Goal: Communication & Community: Share content

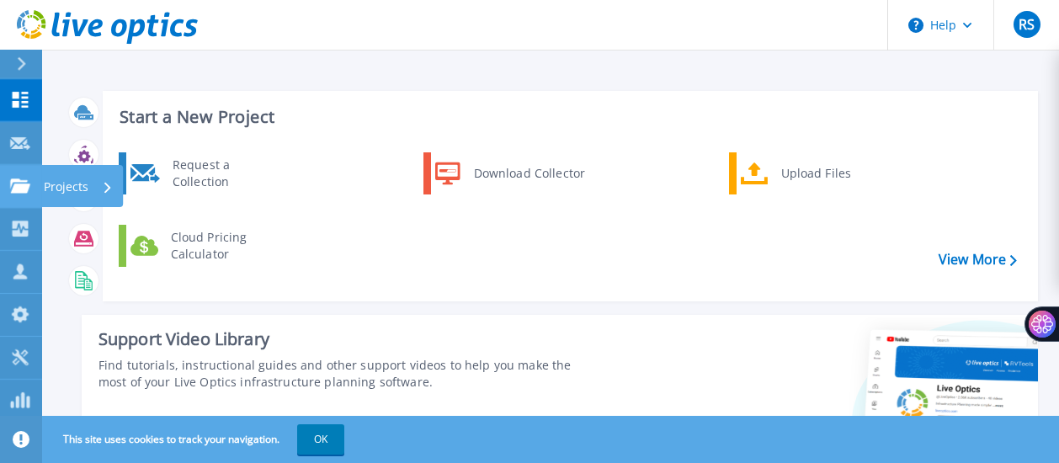
click at [74, 186] on p "Projects" at bounding box center [66, 187] width 45 height 44
click at [372, 236] on div "Request a Collection Download Collector Upload Files Cloud Pricing Calculator" at bounding box center [567, 220] width 923 height 145
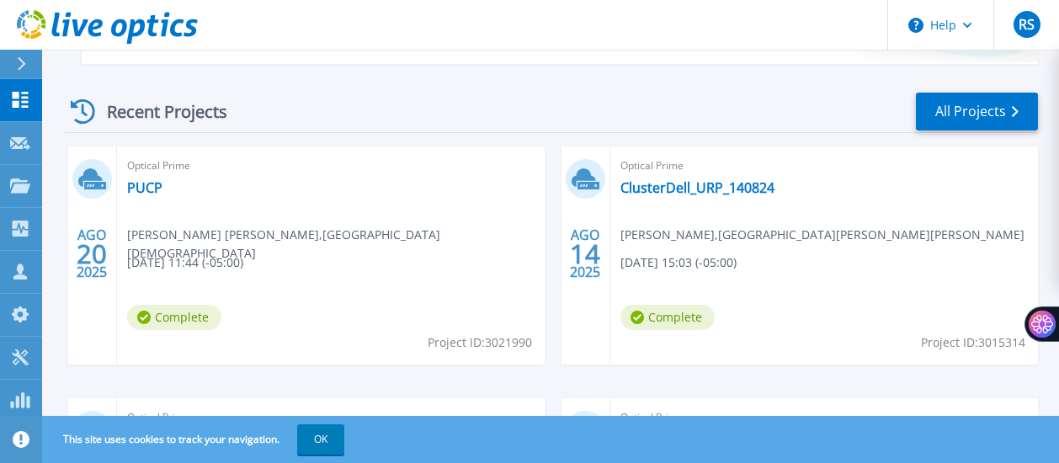
scroll to position [461, 0]
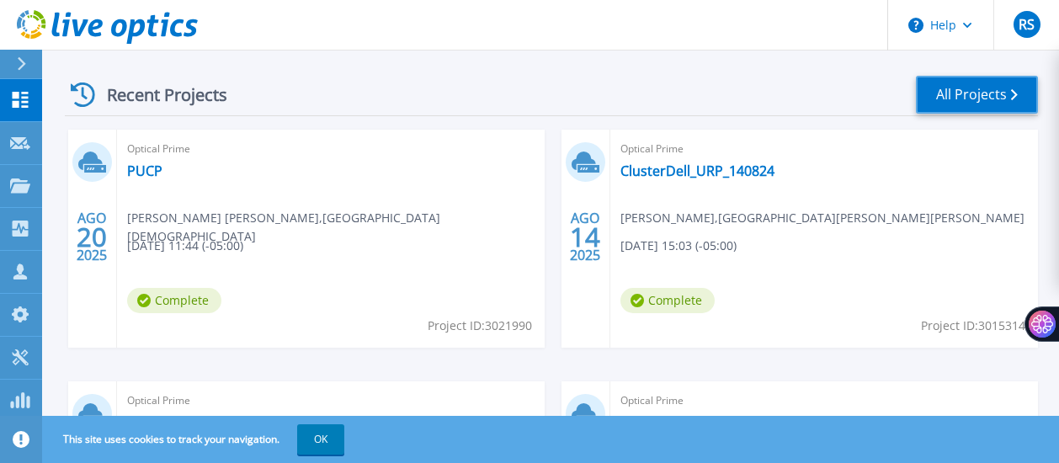
click at [980, 100] on link "All Projects" at bounding box center [977, 95] width 122 height 38
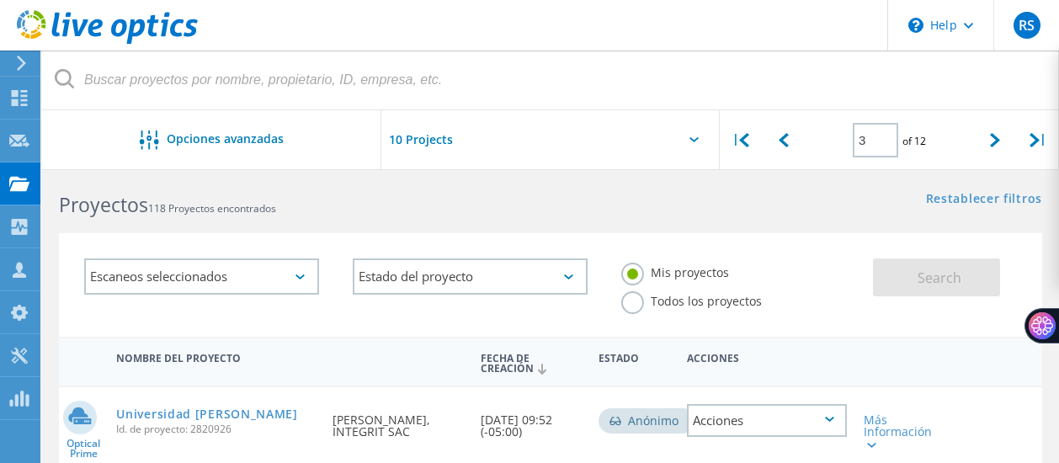
scroll to position [19, 0]
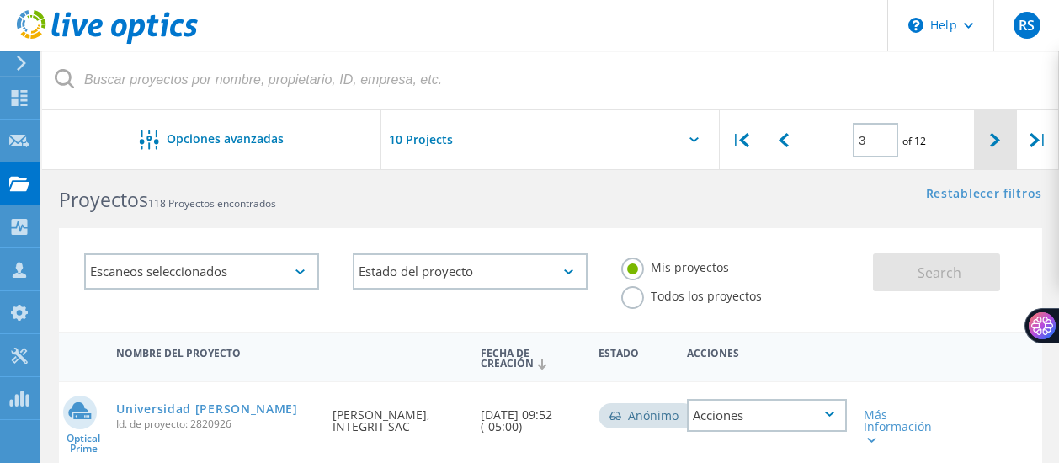
click at [1000, 142] on div at bounding box center [995, 140] width 42 height 60
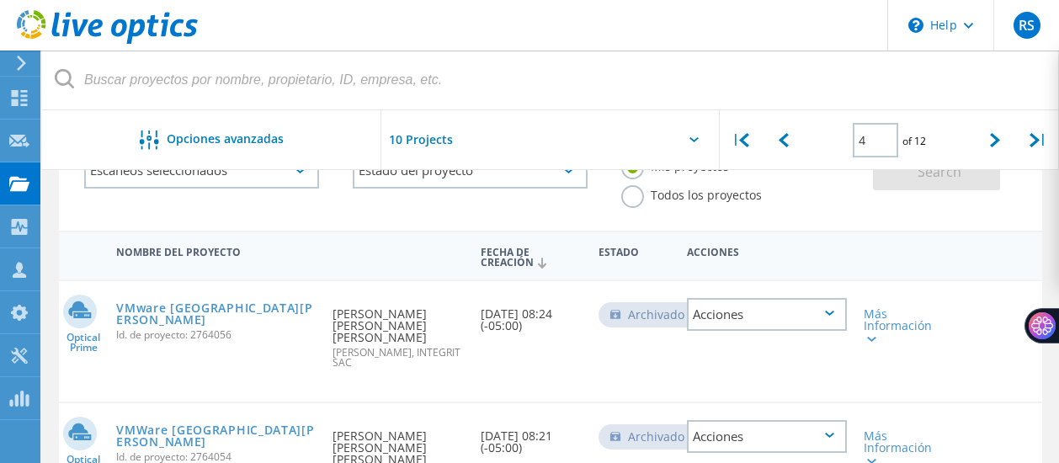
scroll to position [0, 0]
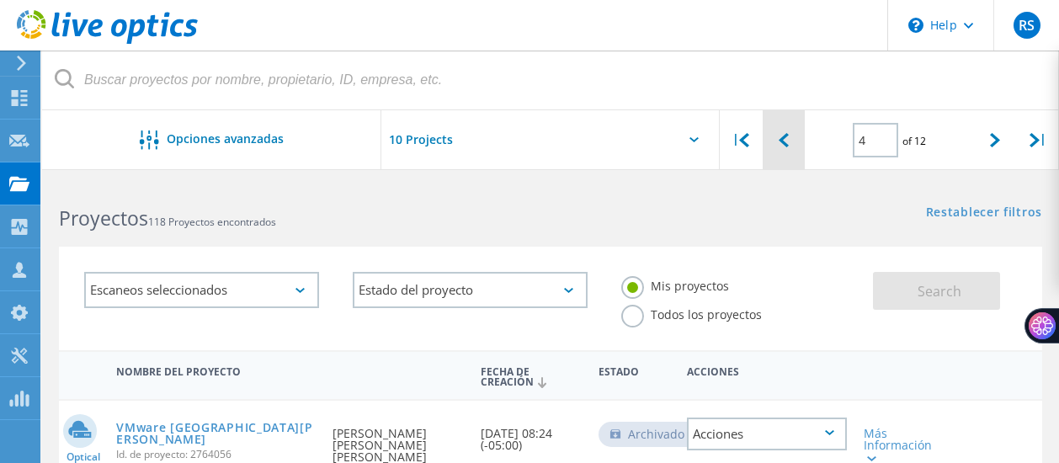
click at [783, 138] on icon at bounding box center [783, 140] width 10 height 14
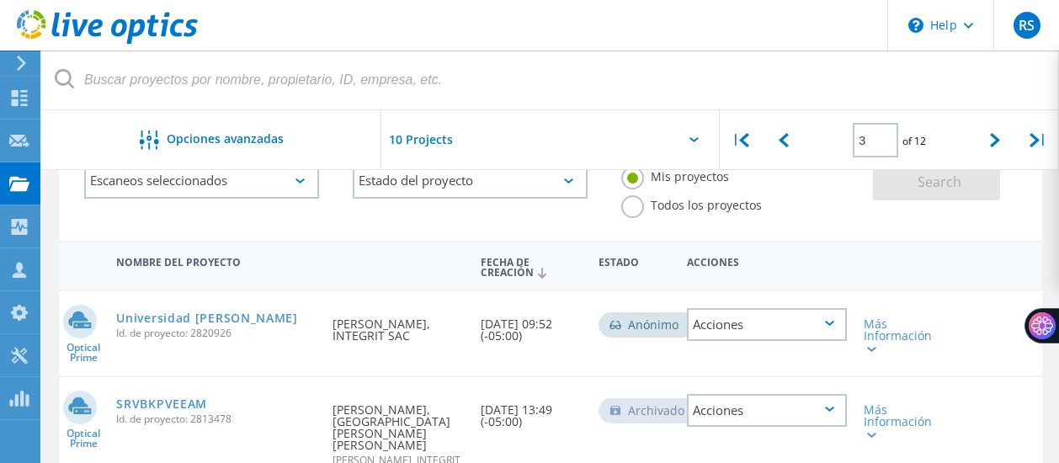
scroll to position [28, 0]
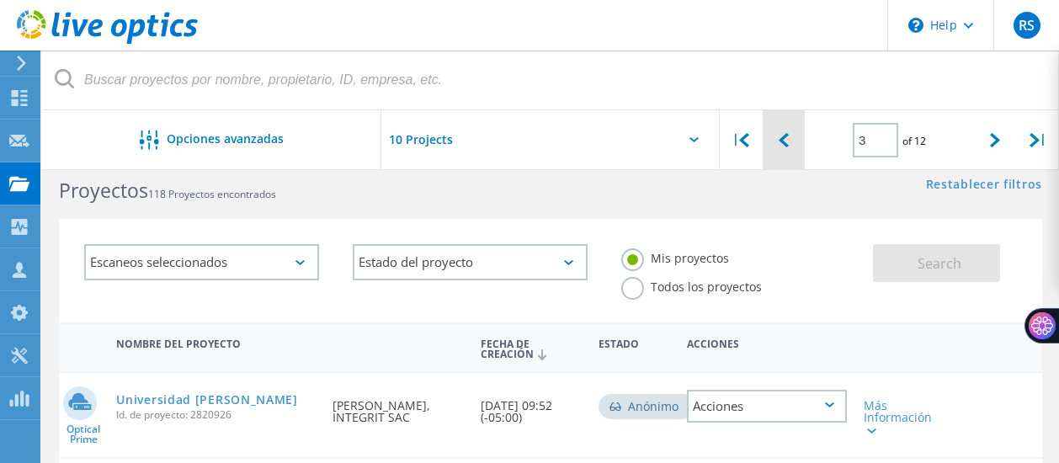
click at [786, 135] on icon at bounding box center [783, 140] width 10 height 14
type input "2"
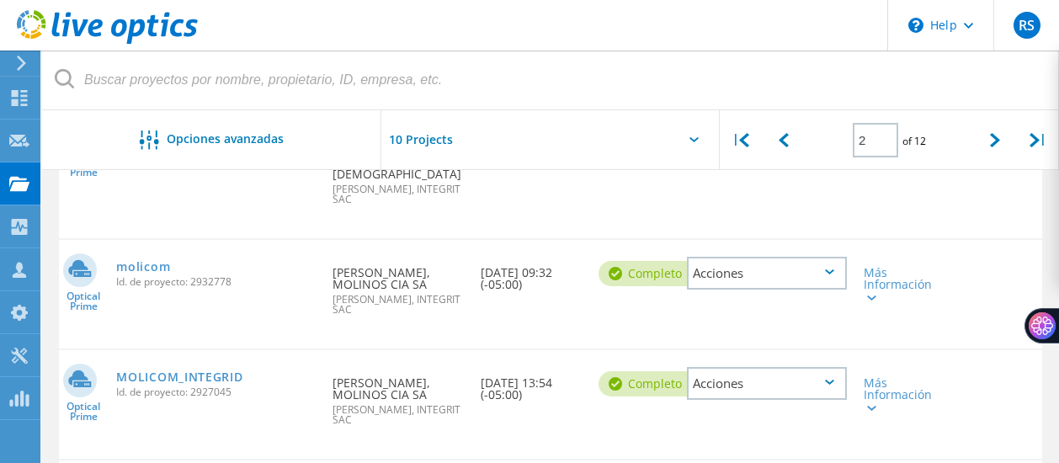
scroll to position [1116, 0]
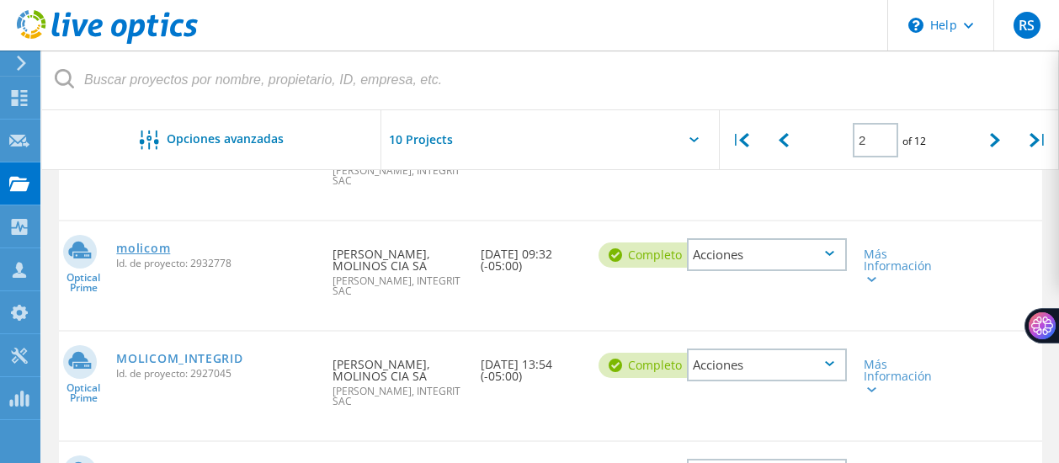
click at [153, 246] on link "molicom" at bounding box center [143, 248] width 54 height 12
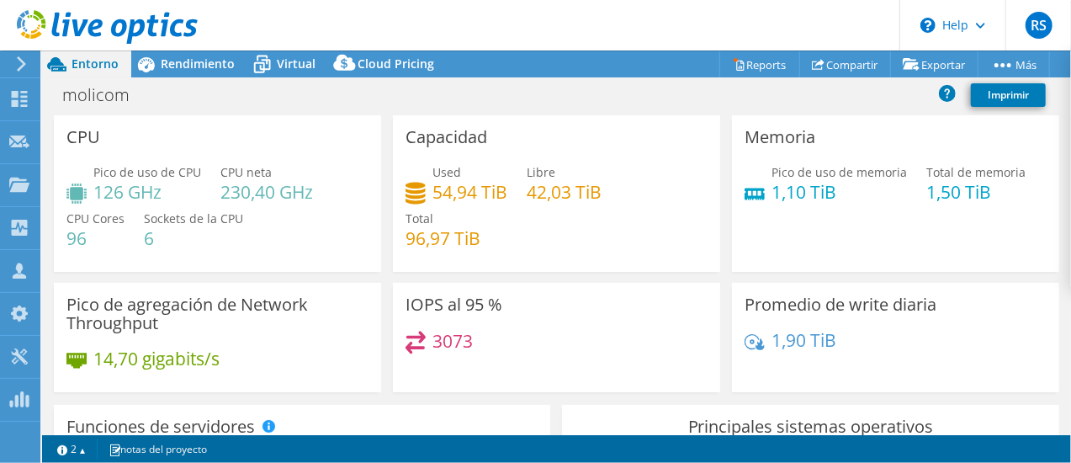
select select "USD"
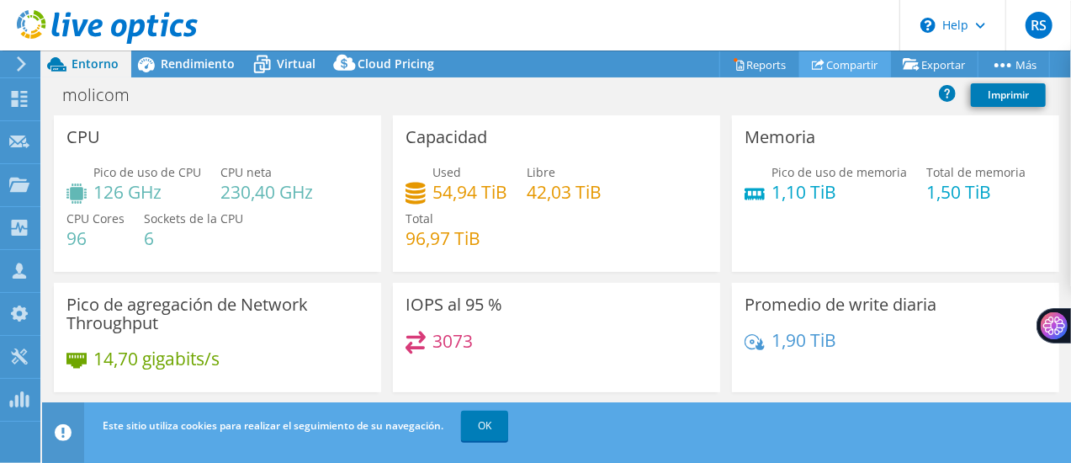
click at [838, 66] on link "Compartir" at bounding box center [845, 64] width 92 height 26
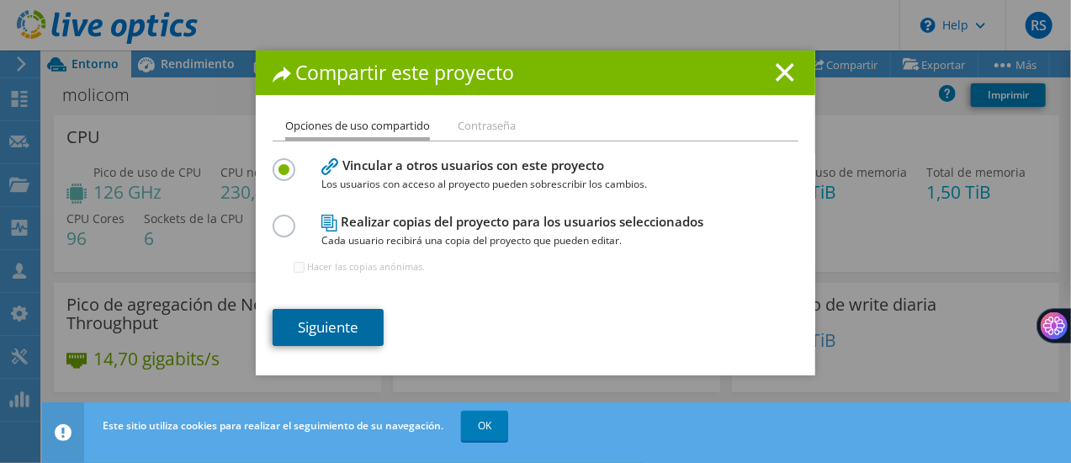
click at [355, 316] on link "Siguiente" at bounding box center [328, 327] width 111 height 37
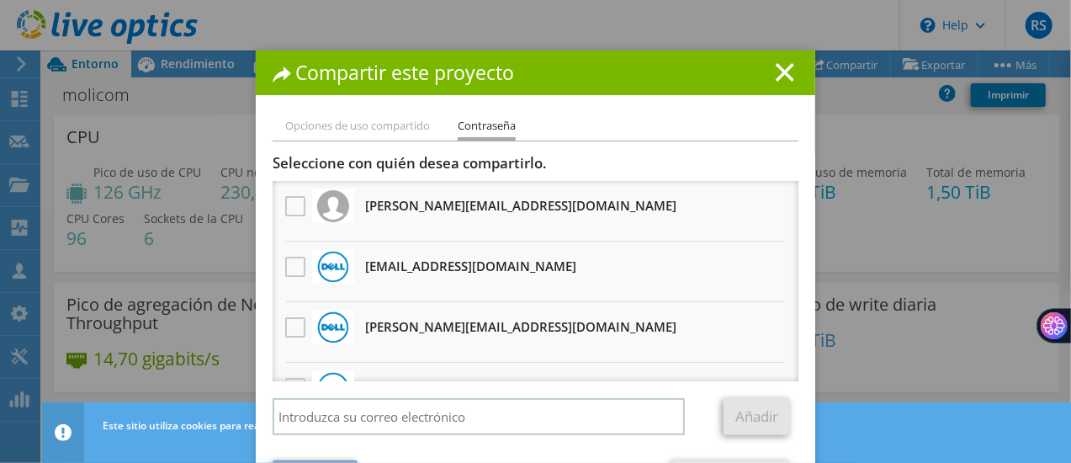
scroll to position [42, 0]
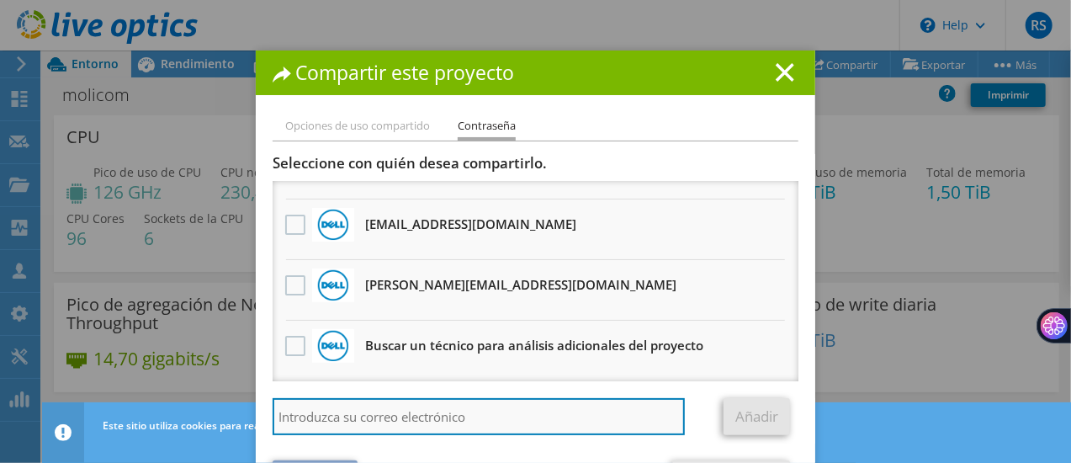
click at [465, 420] on input "search" at bounding box center [479, 416] width 412 height 37
click at [366, 420] on input "search" at bounding box center [479, 416] width 412 height 37
paste input "Juan.Velalostaunau@dell.com"
type input "Juan.Velalostaunau@dell.com"
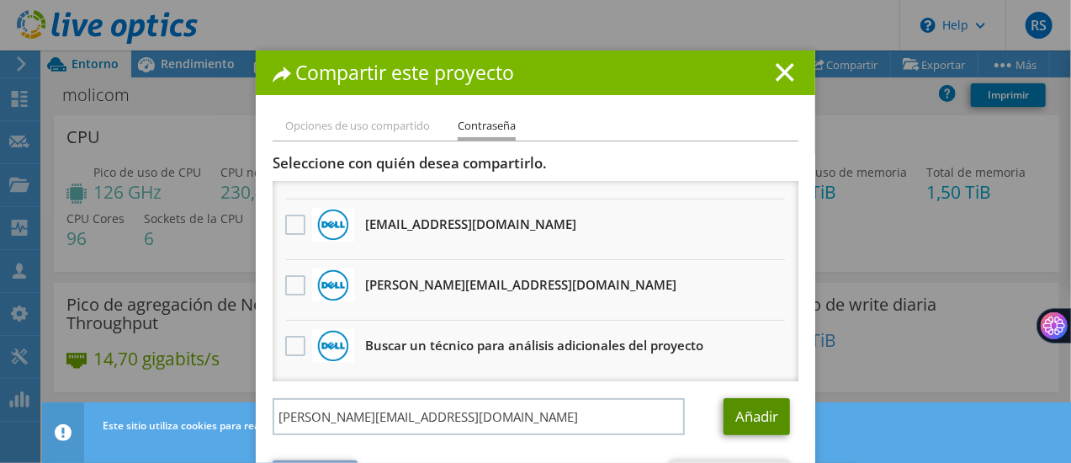
click at [725, 420] on link "Añadir" at bounding box center [757, 416] width 66 height 37
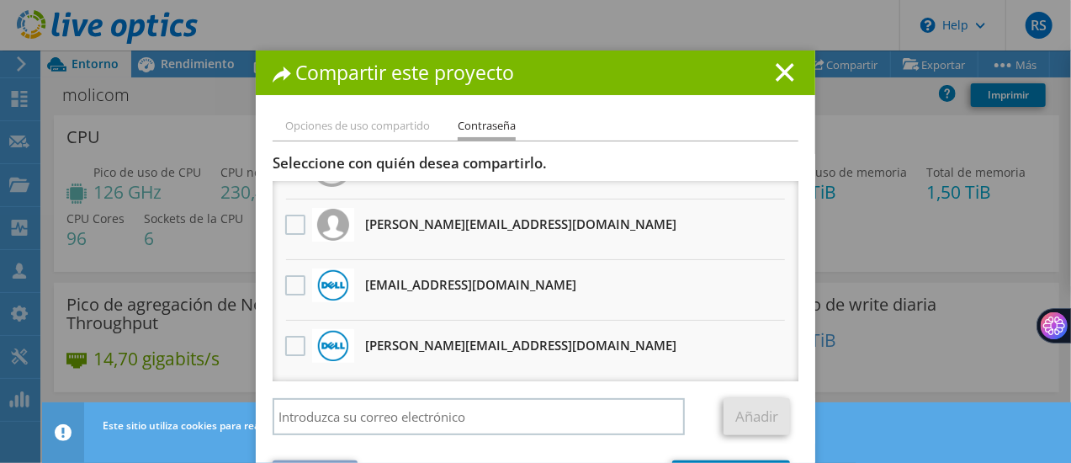
scroll to position [103, 0]
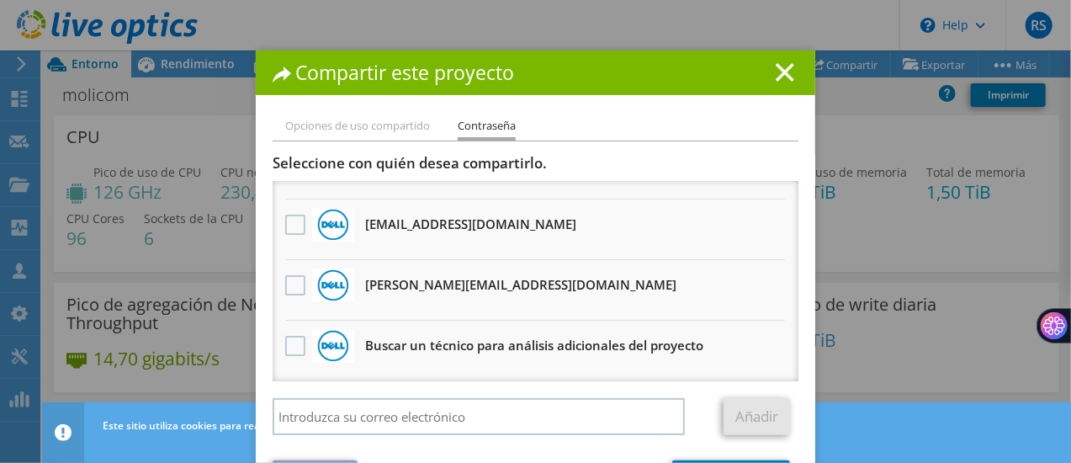
drag, startPoint x: 778, startPoint y: 317, endPoint x: 773, endPoint y: 218, distance: 99.4
click at [773, 218] on ul "Juan.Velalostaunau@dell.com alexisdm@molicom.com.pe Recibirá una copia anónima" at bounding box center [536, 229] width 526 height 303
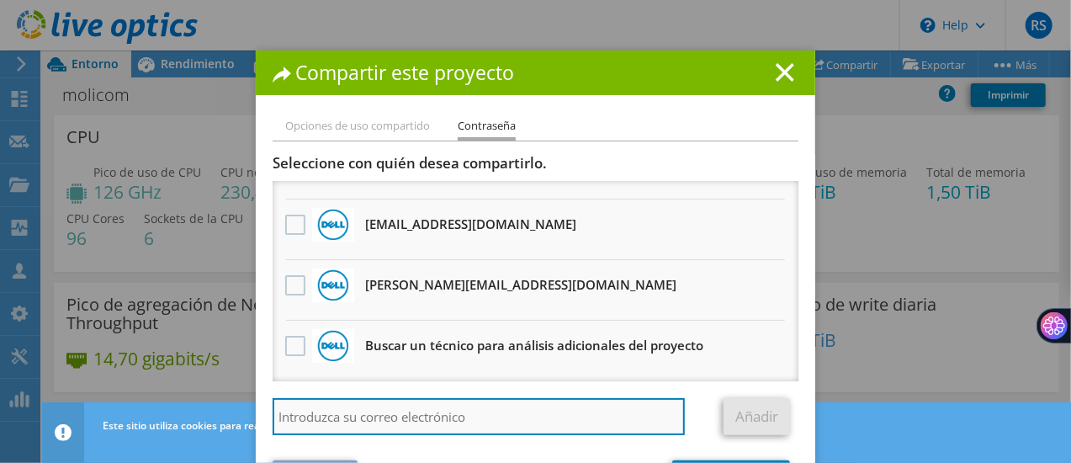
click at [625, 412] on input "search" at bounding box center [479, 416] width 412 height 37
paste input "fernando.gonzalez.do@dell.com"
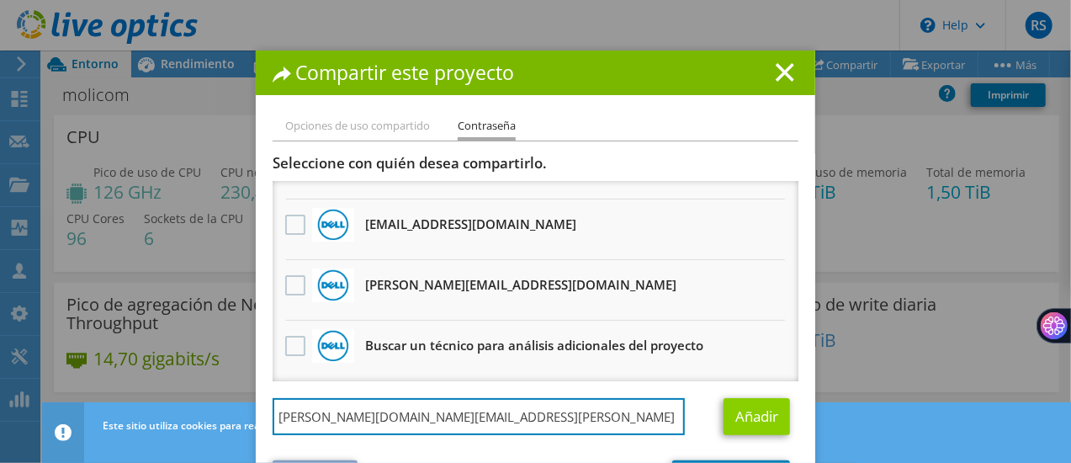
type input "fernando.gonzalez.do@dell.com"
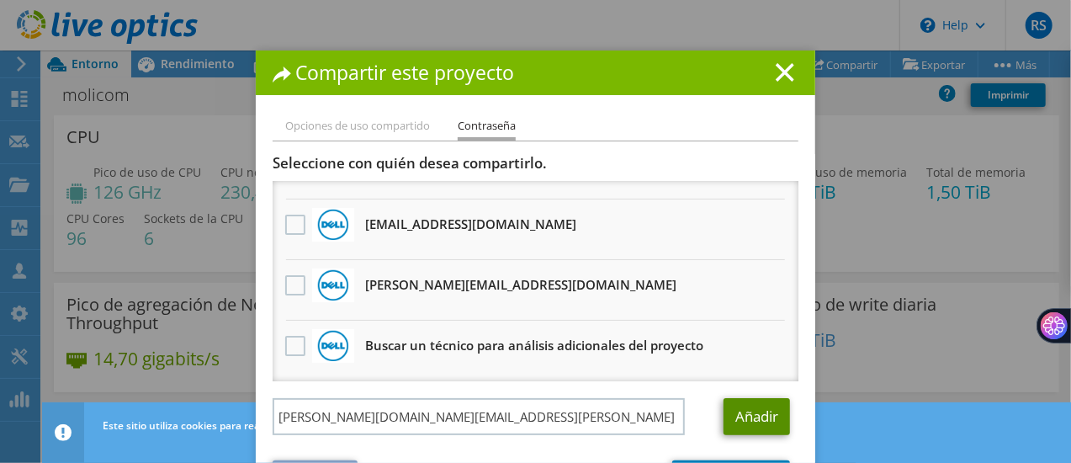
click at [736, 417] on link "Añadir" at bounding box center [757, 416] width 66 height 37
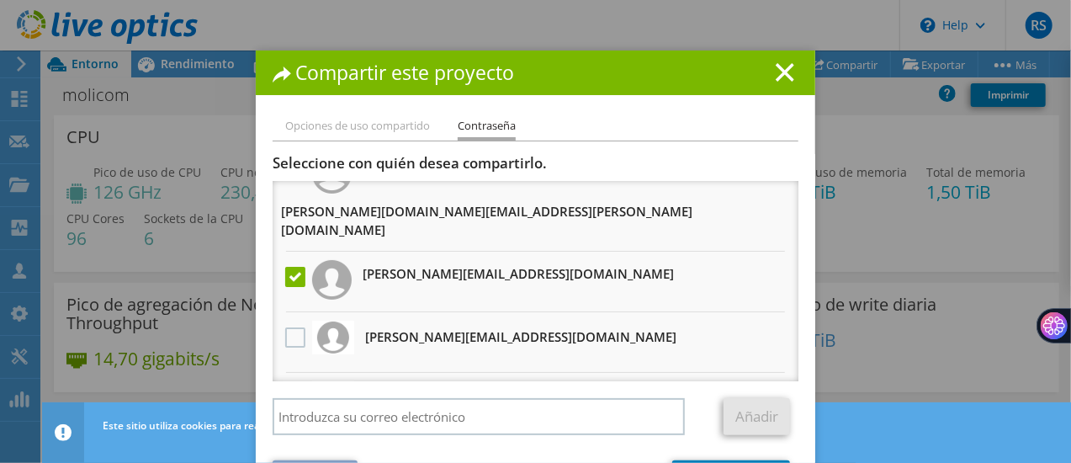
scroll to position [0, 0]
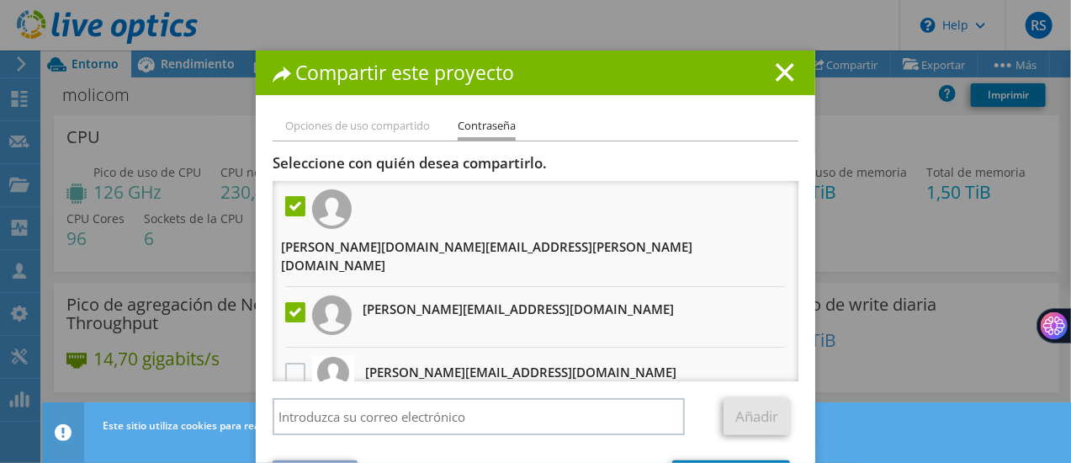
drag, startPoint x: 633, startPoint y: 78, endPoint x: 616, endPoint y: 3, distance: 77.6
click at [616, 3] on div "Compartir este proyecto Opciones de uso compartido Contraseña Vincular a otros …" at bounding box center [535, 231] width 1071 height 463
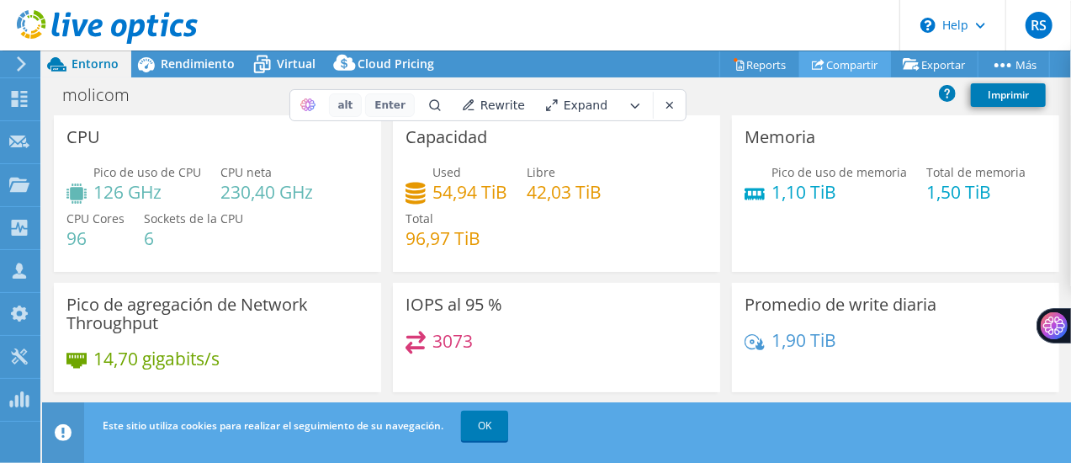
click at [848, 67] on link "Compartir" at bounding box center [845, 64] width 92 height 26
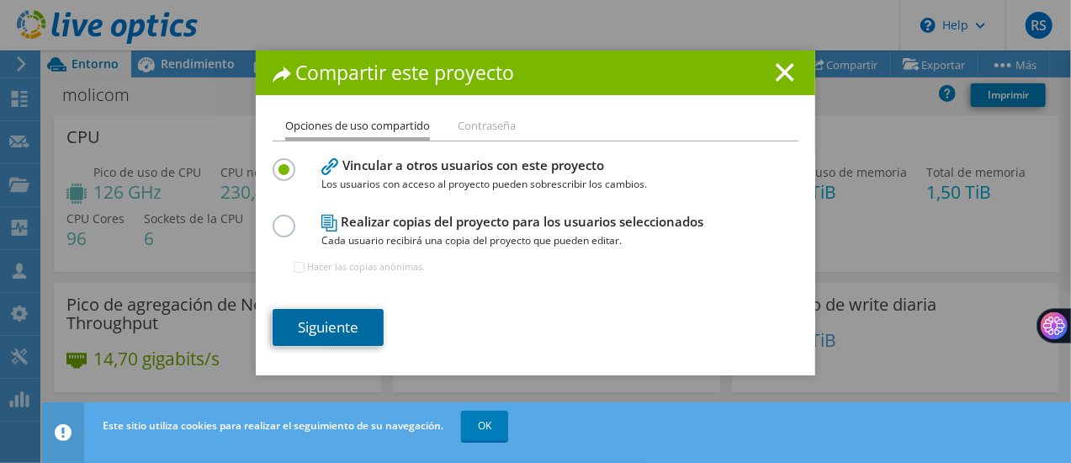
click at [341, 327] on link "Siguiente" at bounding box center [328, 327] width 111 height 37
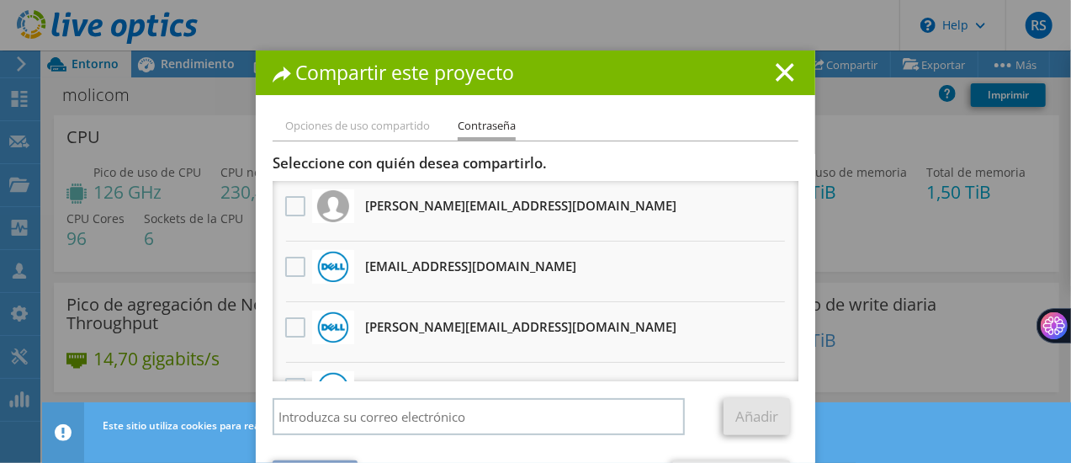
scroll to position [42, 0]
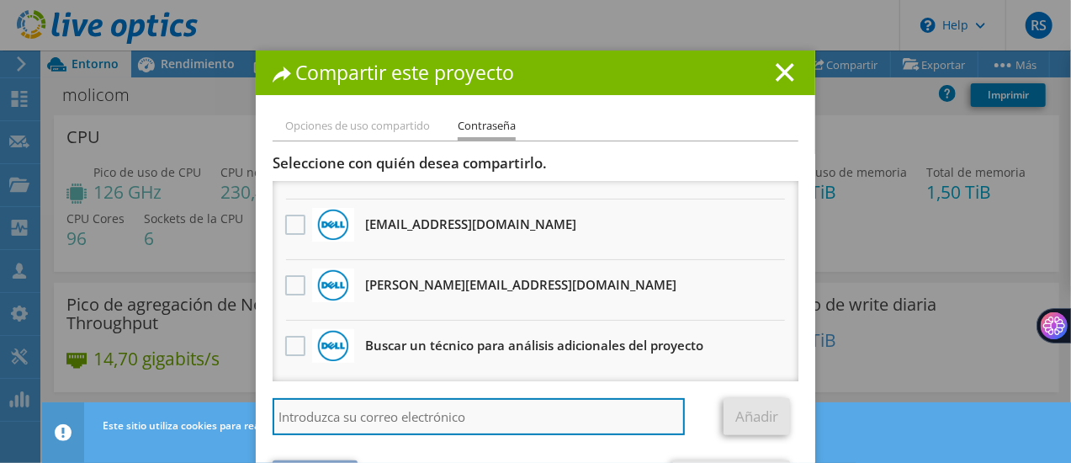
click at [545, 419] on input "search" at bounding box center [479, 416] width 412 height 37
type input "fernando.gonzalez.do@dell.com"
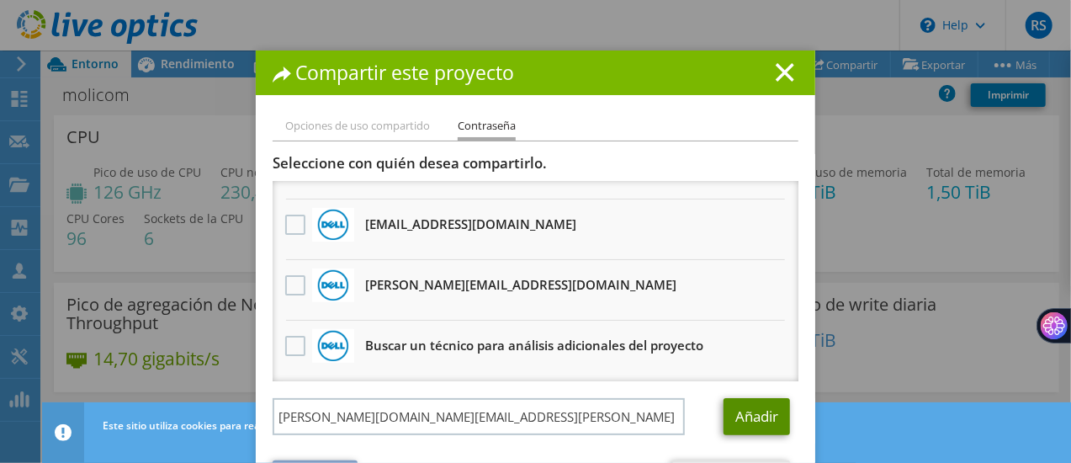
click at [731, 418] on link "Añadir" at bounding box center [757, 416] width 66 height 37
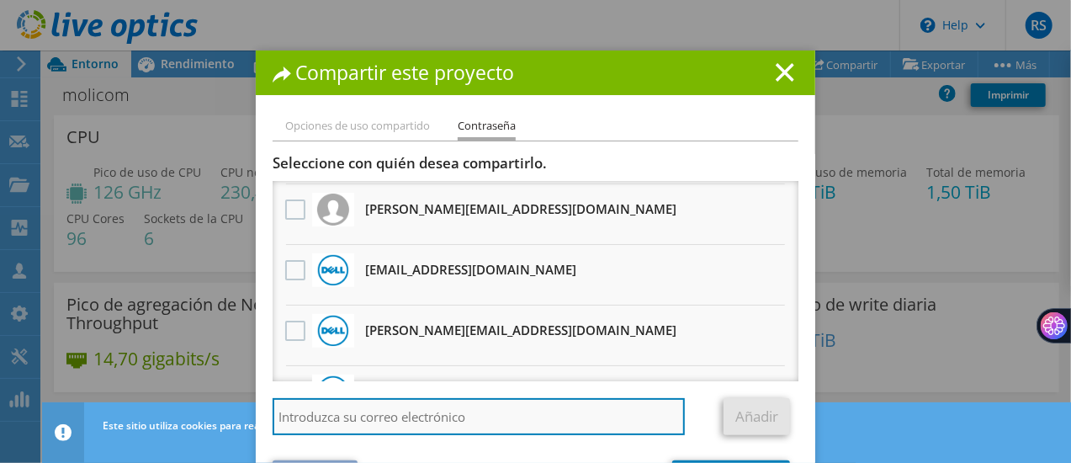
click at [544, 420] on input "search" at bounding box center [479, 416] width 412 height 37
type input "juan."
drag, startPoint x: 384, startPoint y: 410, endPoint x: 247, endPoint y: 445, distance: 140.8
click at [247, 445] on div "Compartir este proyecto Opciones de uso compartido Contraseña Vincular a otros …" at bounding box center [535, 231] width 1071 height 463
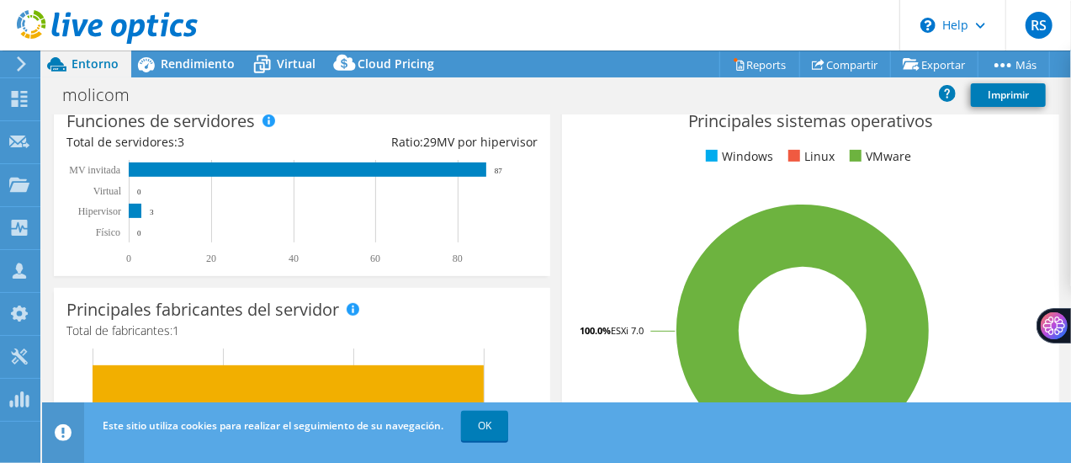
scroll to position [0, 0]
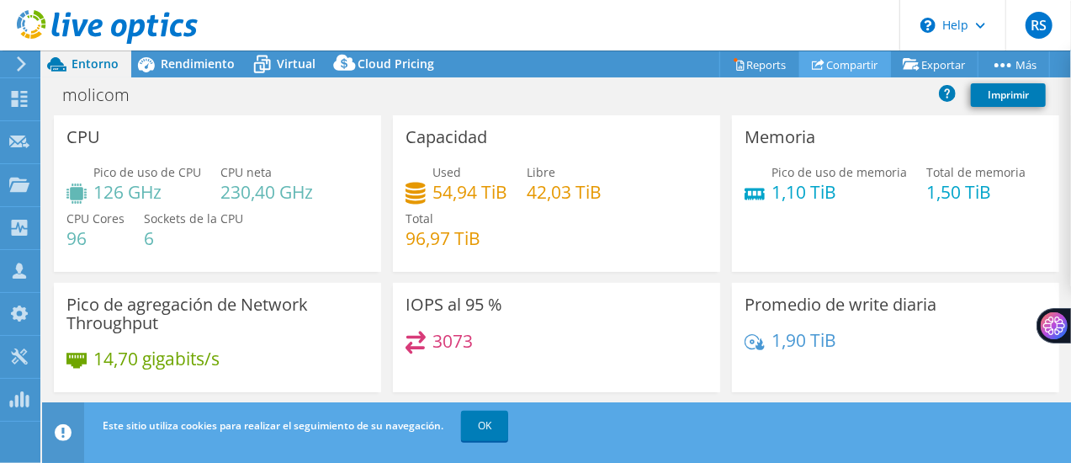
click at [835, 55] on link "Compartir" at bounding box center [845, 64] width 92 height 26
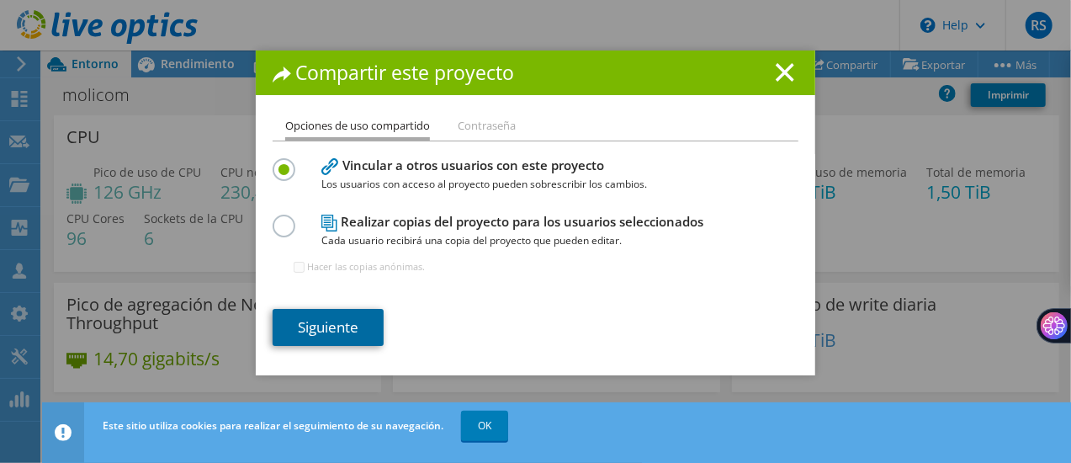
click at [355, 321] on link "Siguiente" at bounding box center [328, 327] width 111 height 37
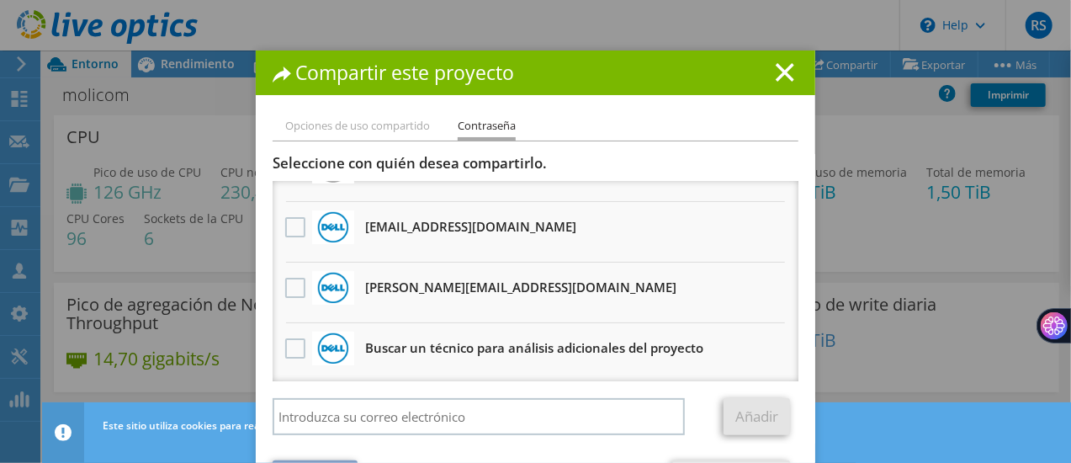
scroll to position [42, 0]
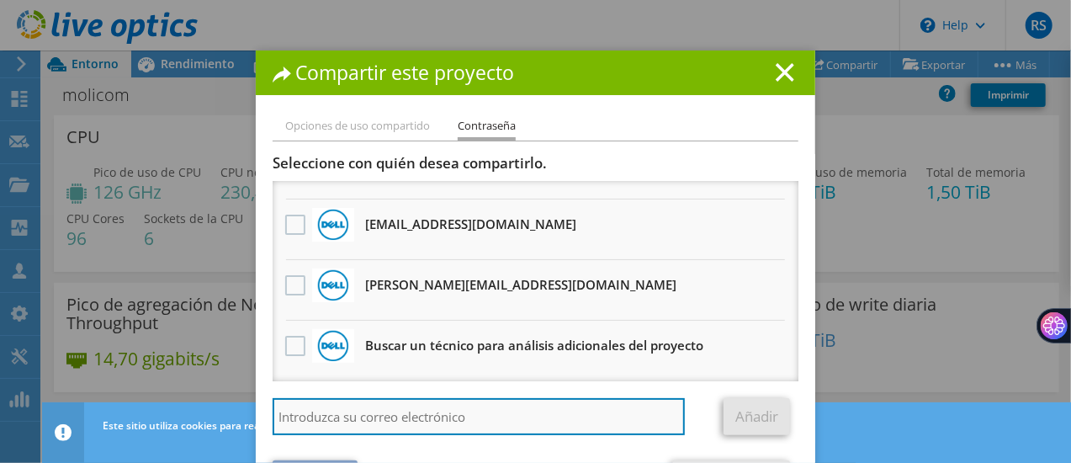
click at [567, 434] on input "search" at bounding box center [479, 416] width 412 height 37
paste input "juan.velalostaunau@dell.com"
type input "juan.velalostaunau@dell.com"
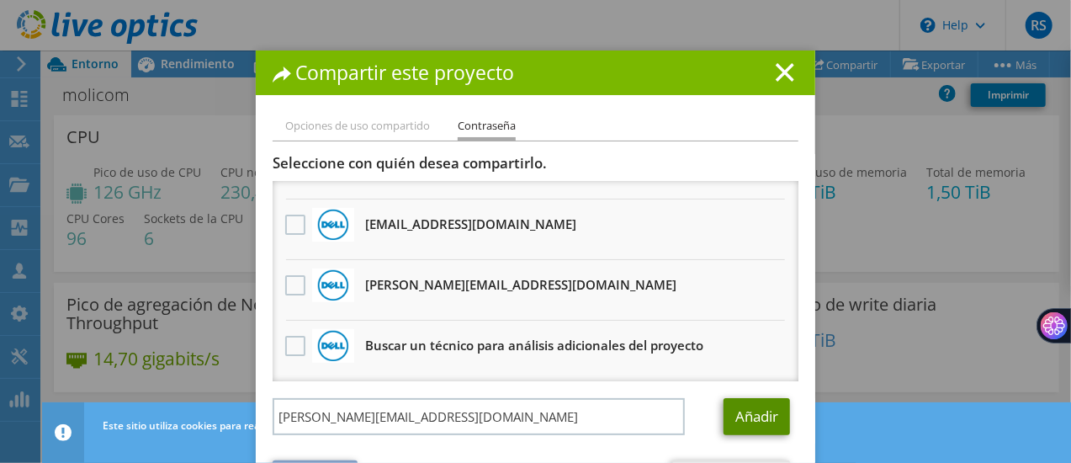
click at [760, 405] on link "Añadir" at bounding box center [757, 416] width 66 height 37
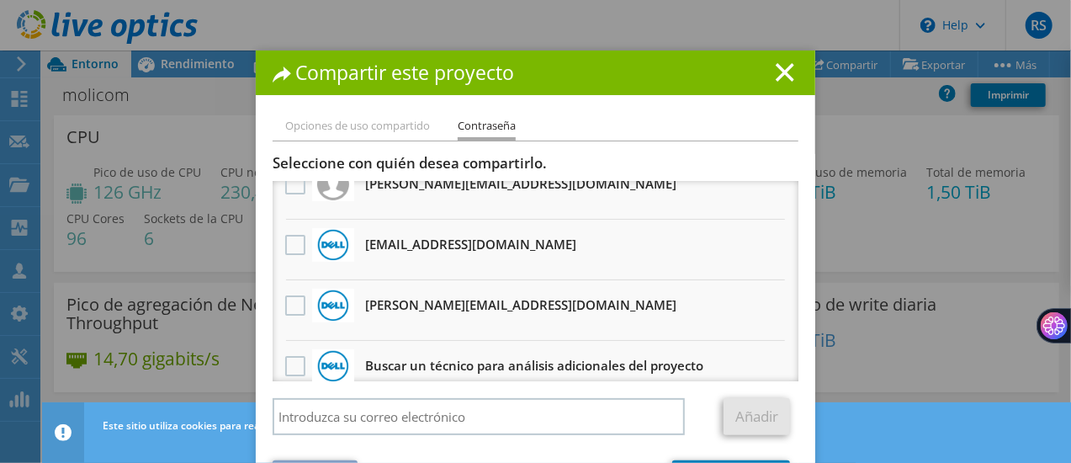
scroll to position [82, 0]
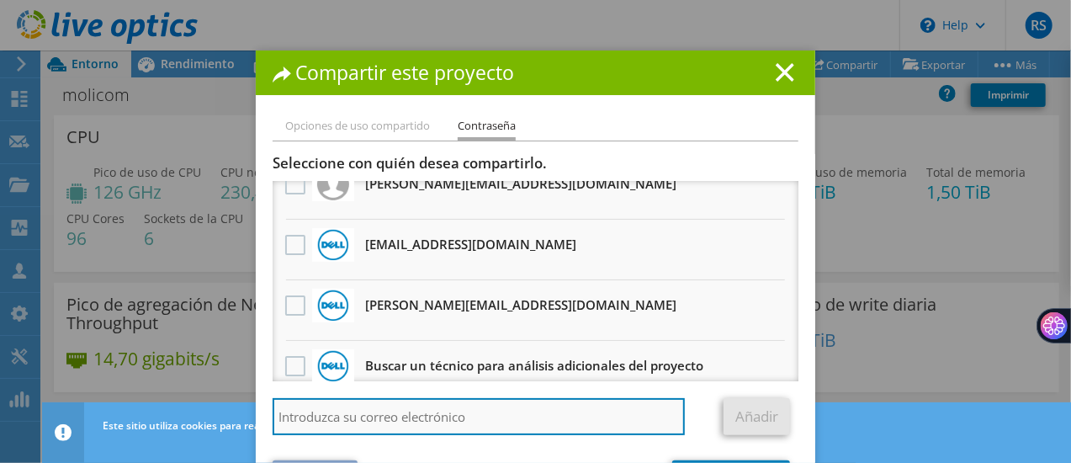
click at [451, 421] on input "search" at bounding box center [479, 416] width 412 height 37
type input "fernando.gonzalez.do@dell.com"
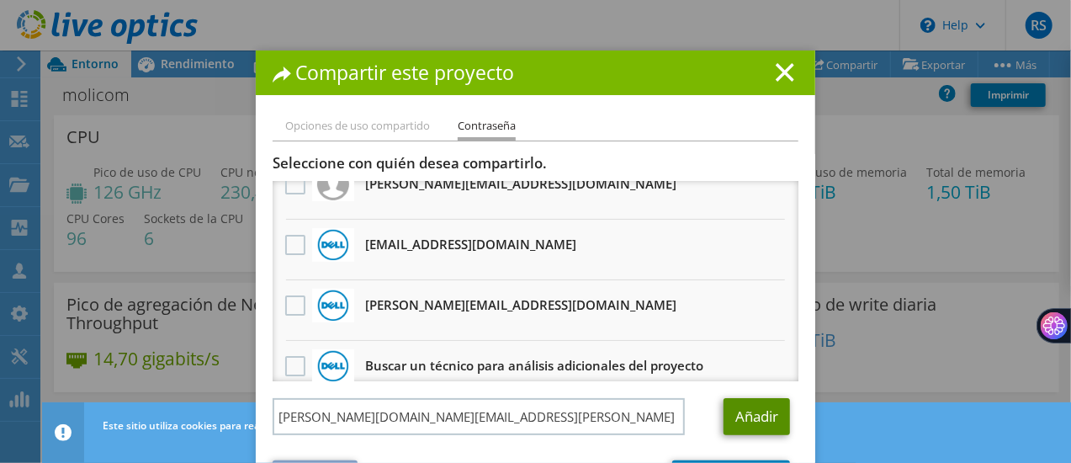
click at [733, 417] on link "Añadir" at bounding box center [757, 416] width 66 height 37
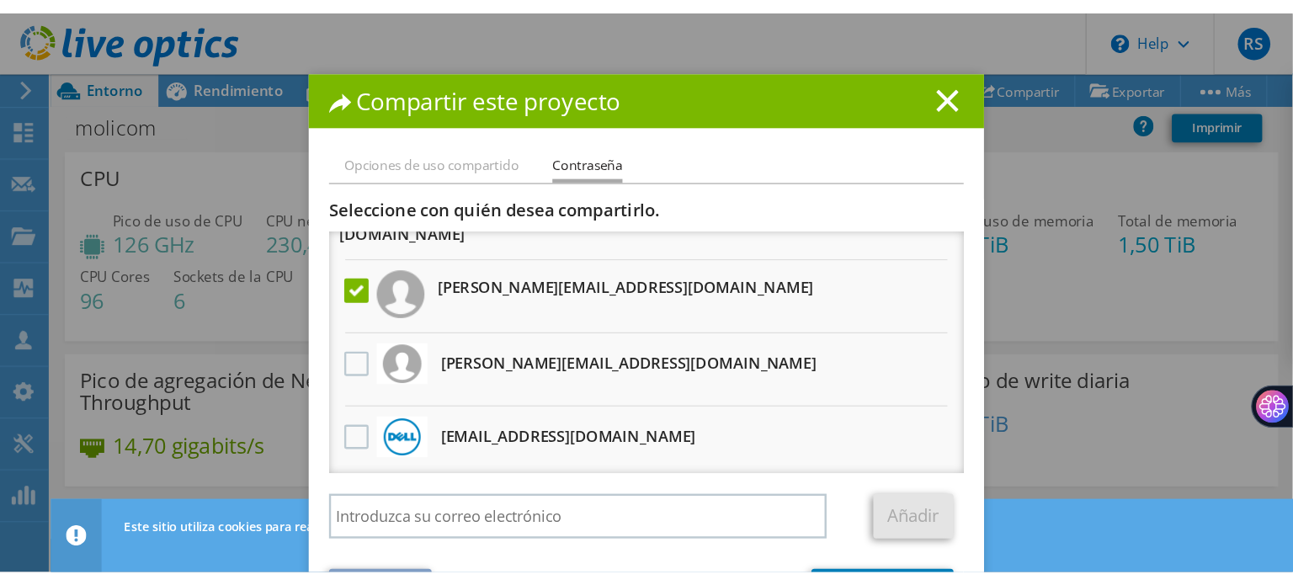
scroll to position [143, 0]
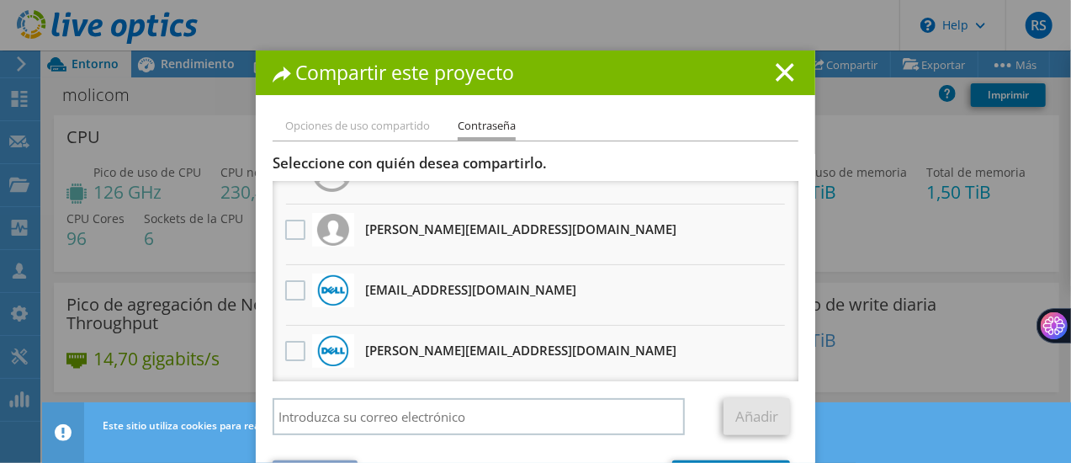
drag, startPoint x: 592, startPoint y: 66, endPoint x: 587, endPoint y: 29, distance: 37.5
click at [587, 28] on div "Compartir este proyecto Opciones de uso compartido Contraseña Vincular a otros …" at bounding box center [535, 231] width 1071 height 463
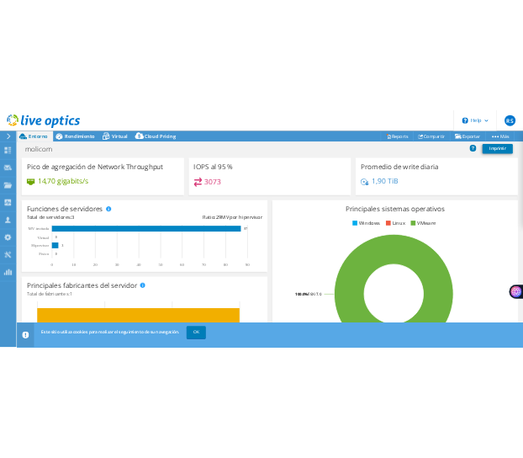
scroll to position [283, 0]
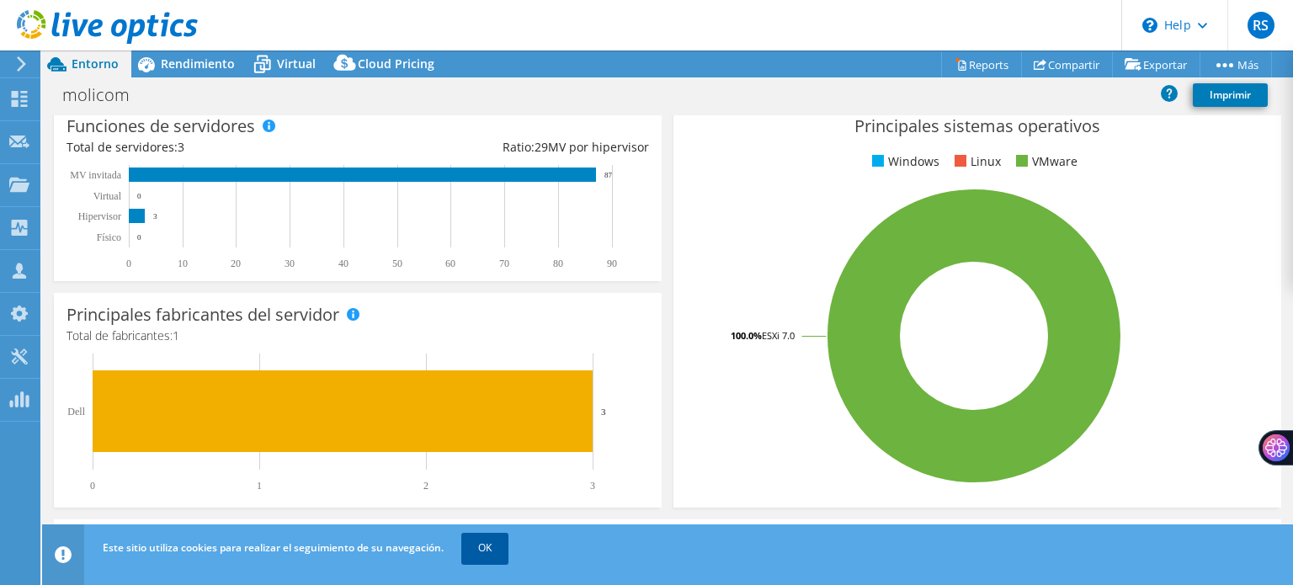
click at [481, 462] on link "OK" at bounding box center [484, 548] width 47 height 30
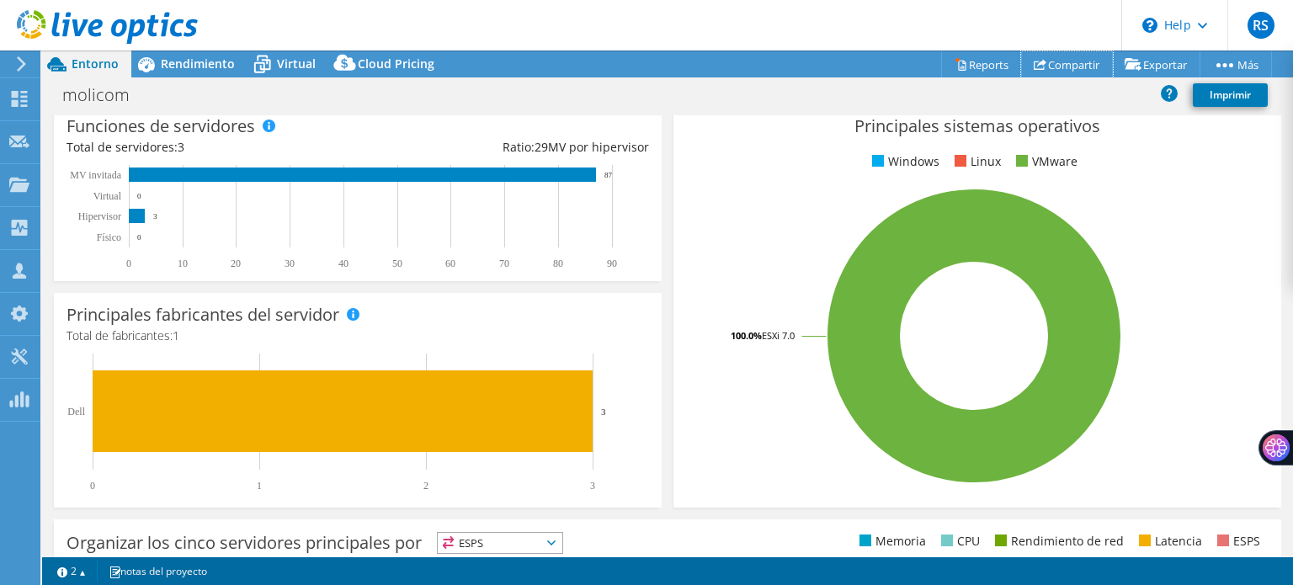
click at [1038, 60] on link "Compartir" at bounding box center [1067, 64] width 92 height 26
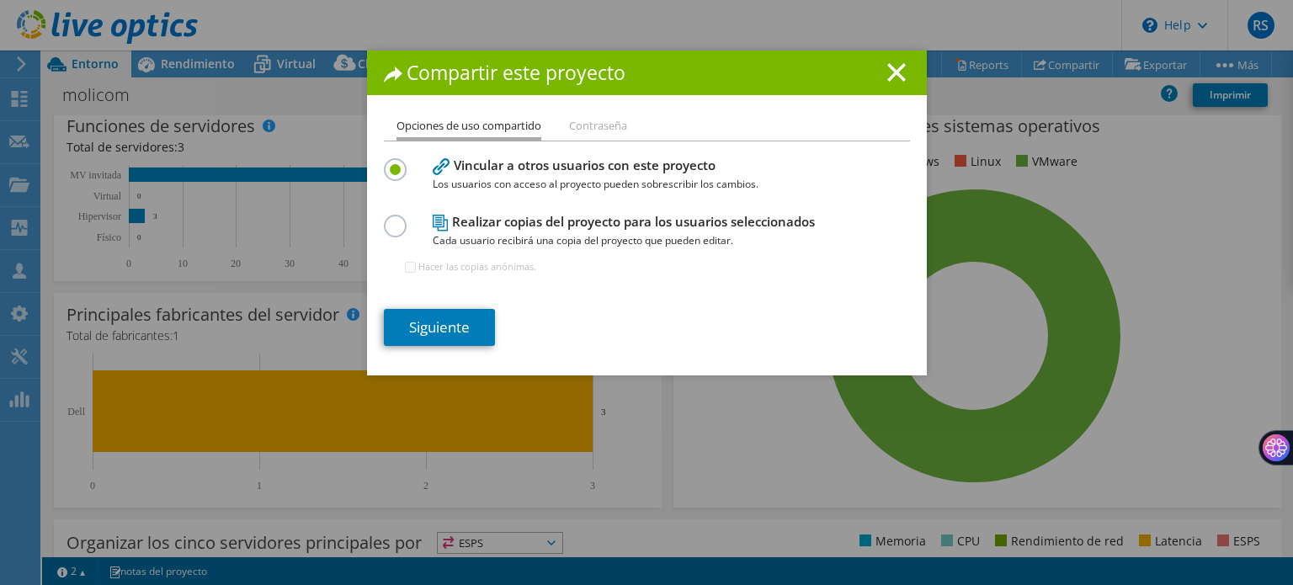
click at [471, 302] on section "Vincular a otros usuarios con este proyecto Los usuarios con acceso al proyecto…" at bounding box center [647, 250] width 526 height 192
click at [464, 316] on link "Siguiente" at bounding box center [439, 327] width 111 height 37
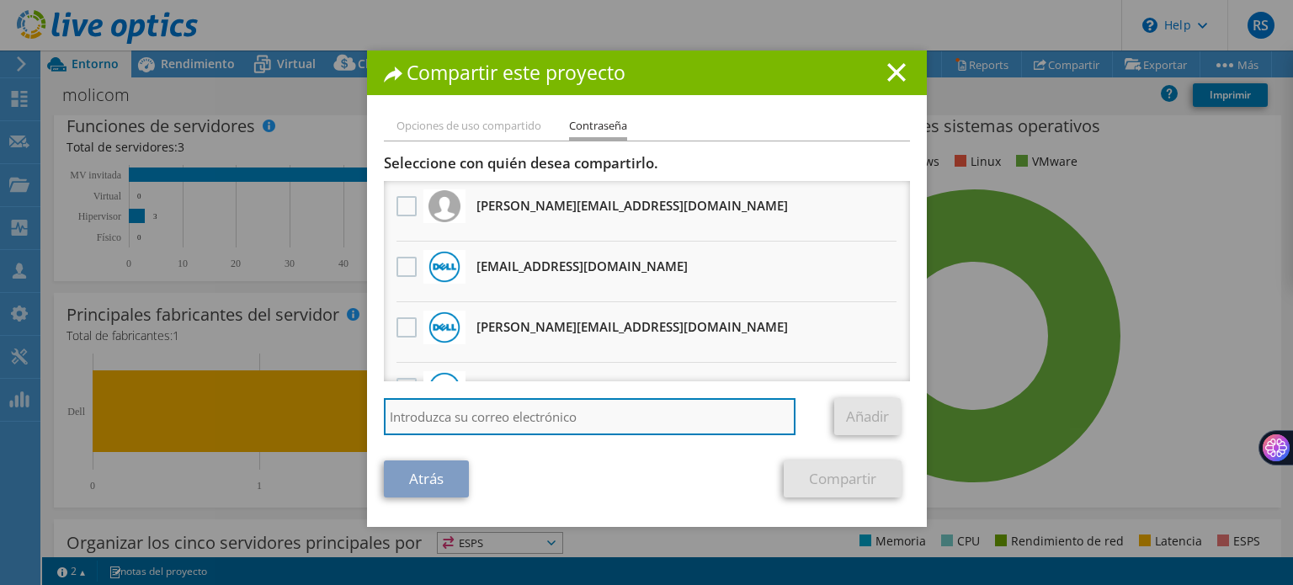
click at [471, 424] on input "search" at bounding box center [590, 416] width 412 height 37
type input "fernando.gonzalez.do@dell.com"
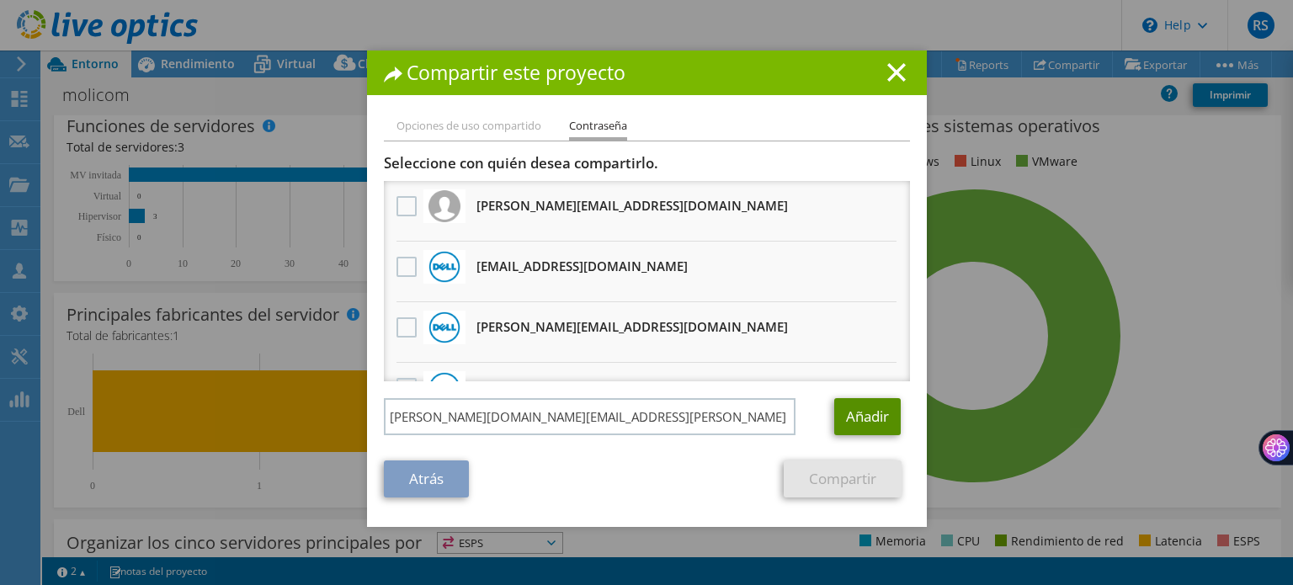
click at [867, 417] on link "Añadir" at bounding box center [867, 416] width 66 height 37
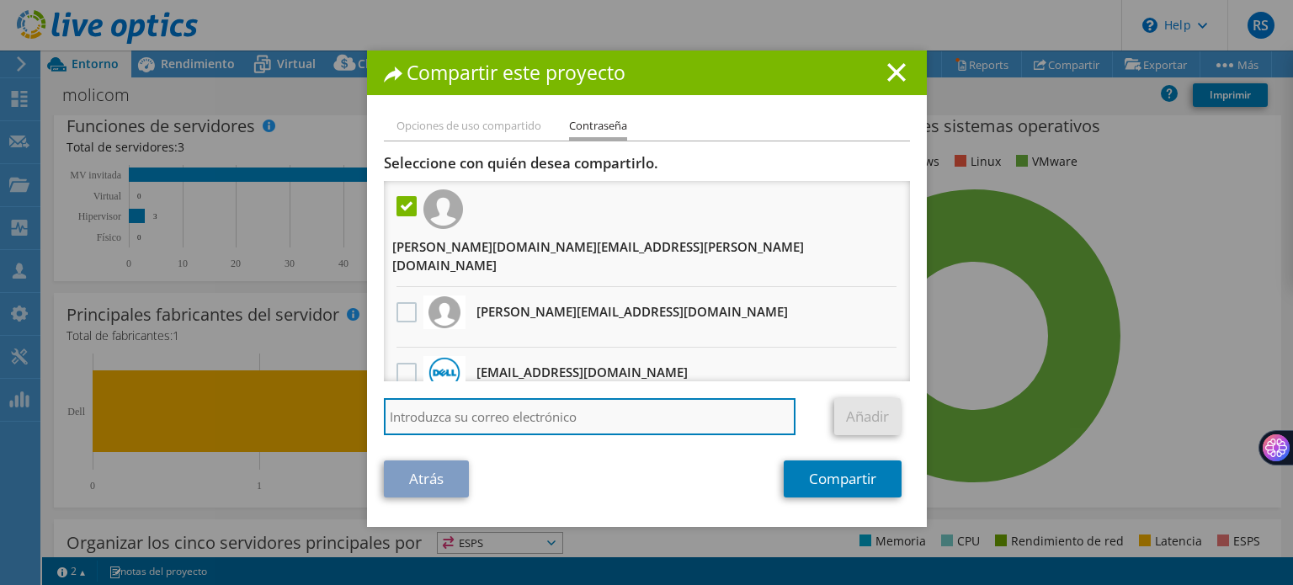
click at [695, 417] on input "search" at bounding box center [590, 416] width 412 height 37
paste input "juan.velalostaunau@dell.com"
type input "juan.velalostaunau@dell.com"
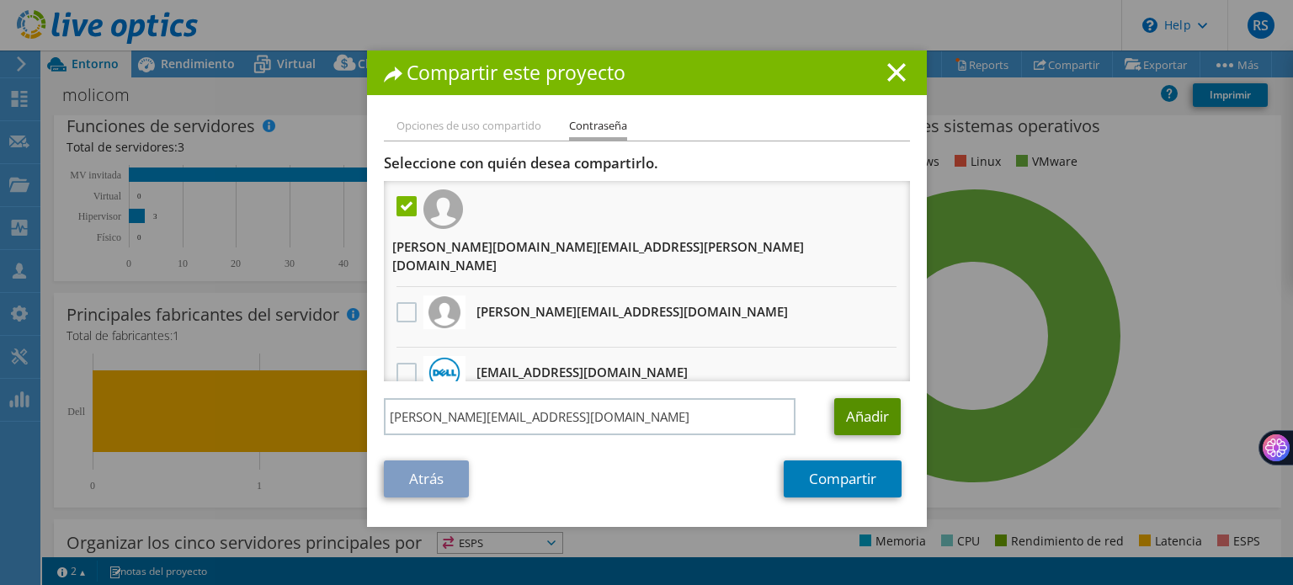
click at [852, 420] on link "Añadir" at bounding box center [867, 416] width 66 height 37
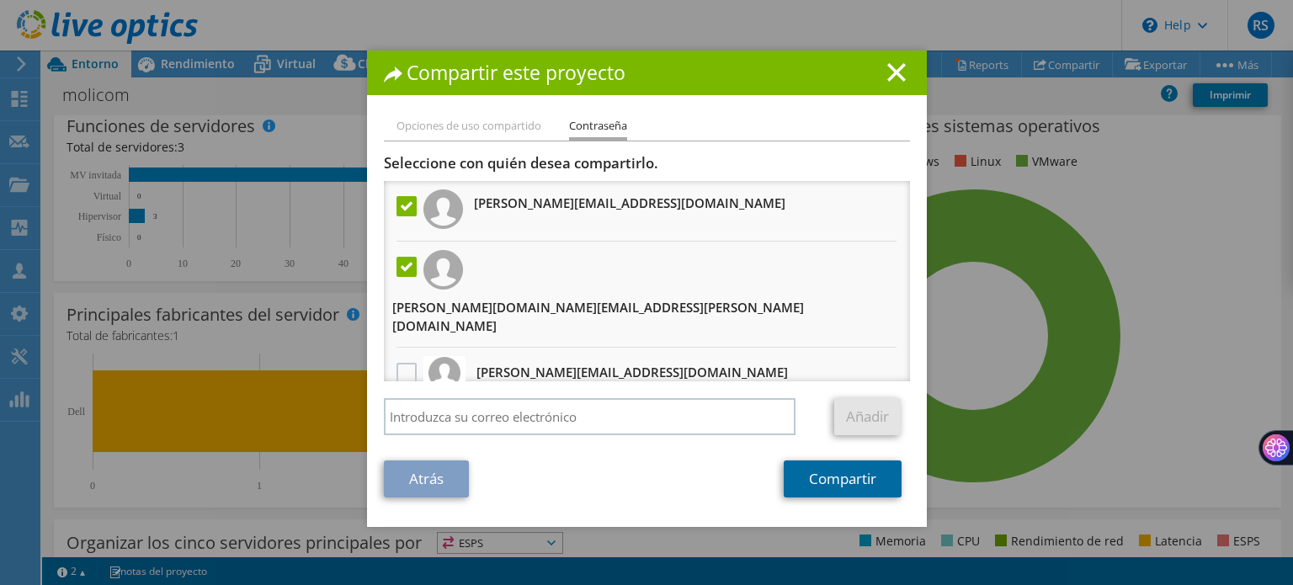
click at [848, 462] on link "Compartir" at bounding box center [842, 478] width 118 height 37
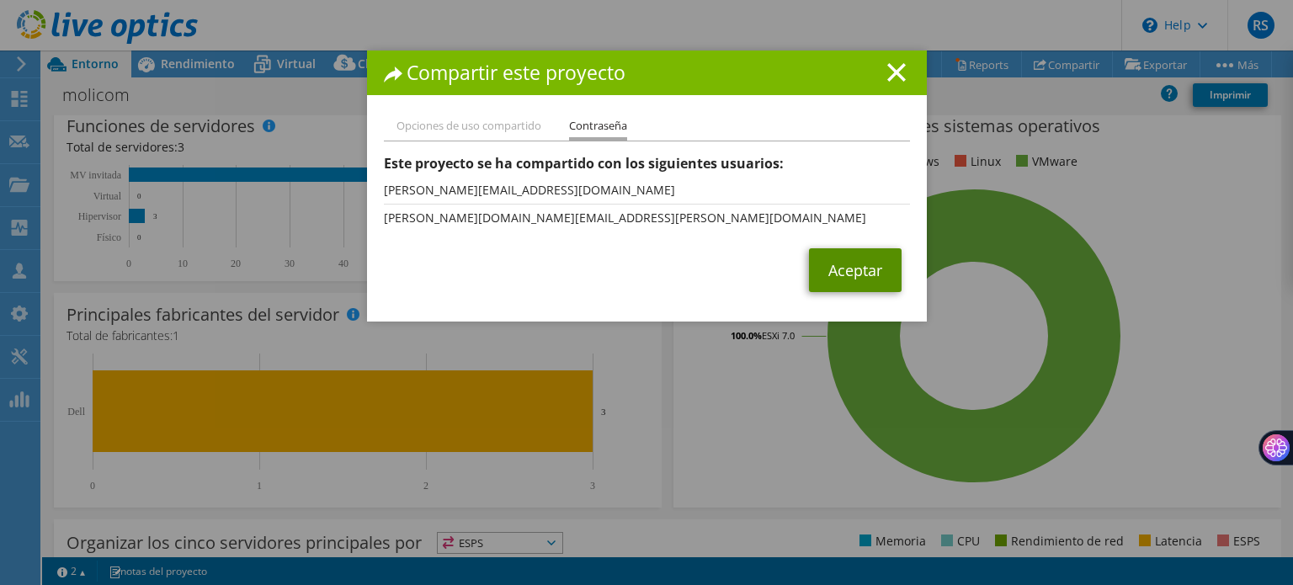
click at [835, 274] on link "Aceptar" at bounding box center [855, 270] width 93 height 44
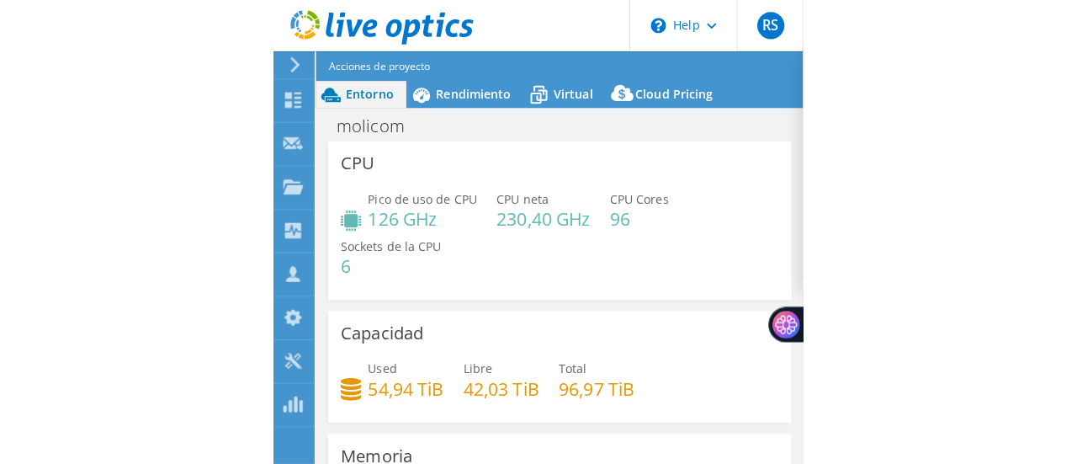
scroll to position [0, 0]
